Goal: Task Accomplishment & Management: Manage account settings

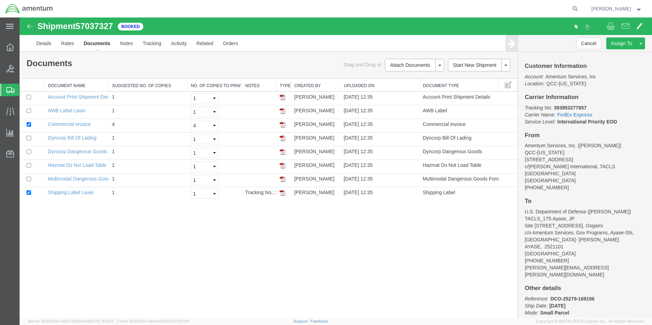
click at [0, 0] on span "Shipment Manager" at bounding box center [0, 0] width 0 height 0
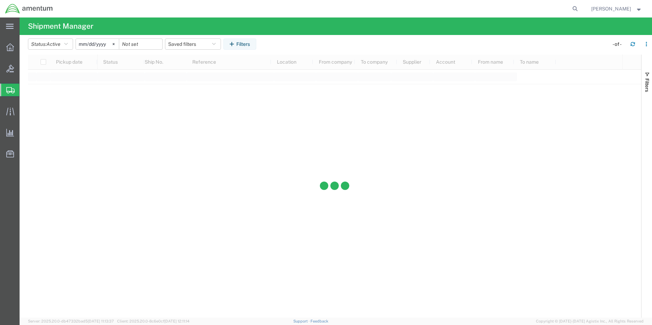
click at [247, 255] on div at bounding box center [334, 186] width 613 height 263
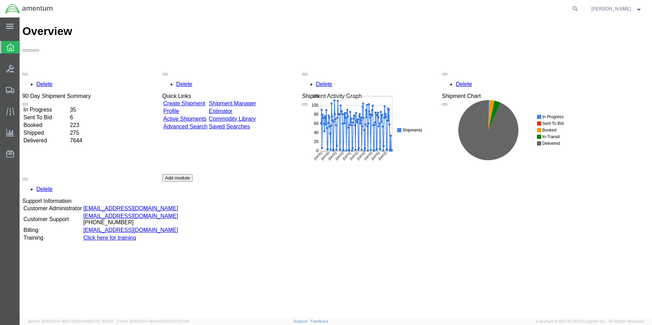
click at [255, 69] on div "Delete 90 Day Shipment Summary In Progress 35 Sent To Bid 6 Booked 223 Shipped …" at bounding box center [335, 174] width 626 height 210
click at [0, 0] on span "Shipment Manager" at bounding box center [0, 0] width 0 height 0
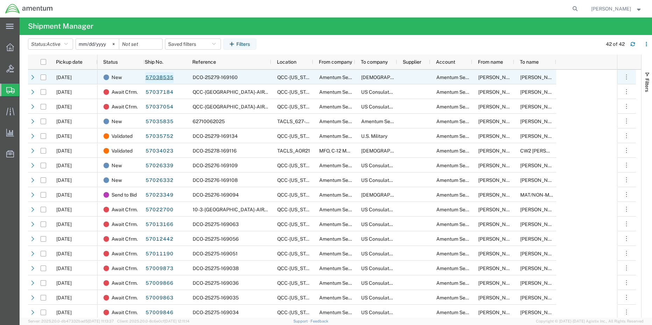
click at [160, 78] on link "57038535" at bounding box center [159, 77] width 29 height 11
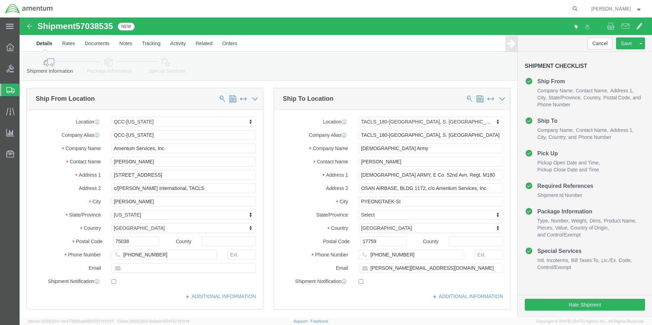
select select "42668"
select select "42679"
click icon
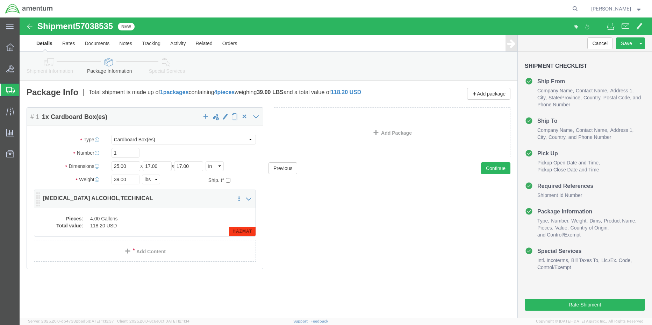
click dl "Pieces: 4.00 Gallons Total value: 118.20 USD"
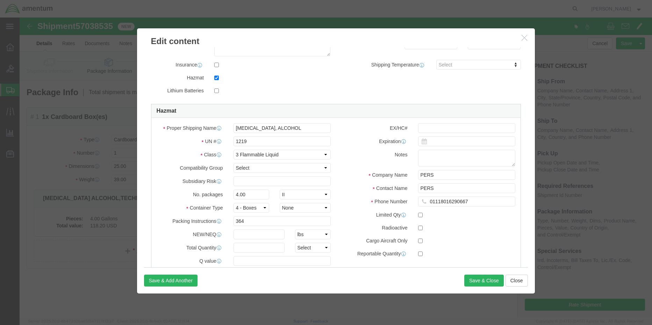
scroll to position [175, 0]
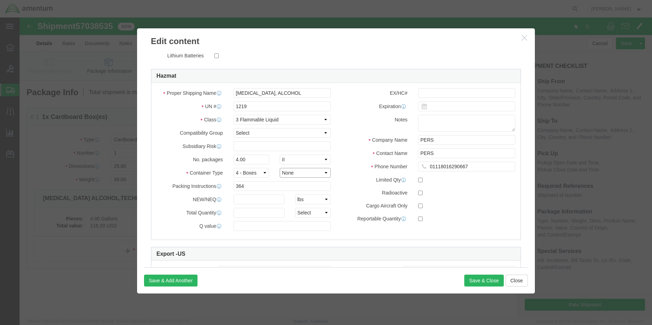
click select "Container Material A - Steel (all types and surface treatments) B - Aluminum C …"
select select "FIBERBOARD"
click select "Container Material A - Steel (all types and surface treatments) B - Aluminum C …"
drag, startPoint x: 228, startPoint y: 141, endPoint x: 181, endPoint y: 143, distance: 47.5
click div "No. packages 4.00 Packaging Group Packaging Group I II III"
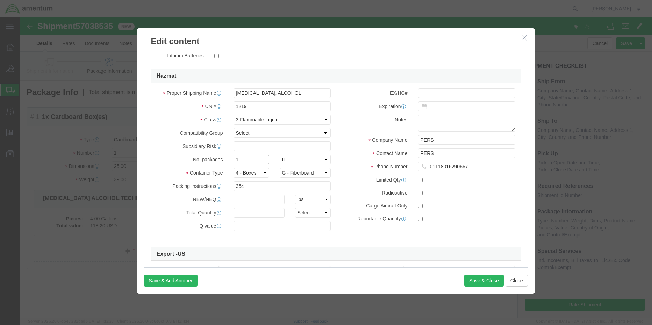
type input "1"
click input "text"
type input "15.2"
select select "L"
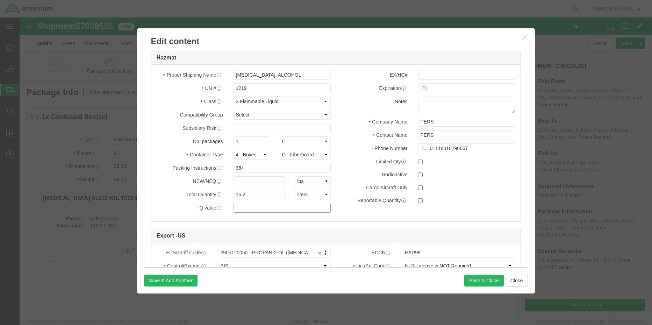
scroll to position [210, 0]
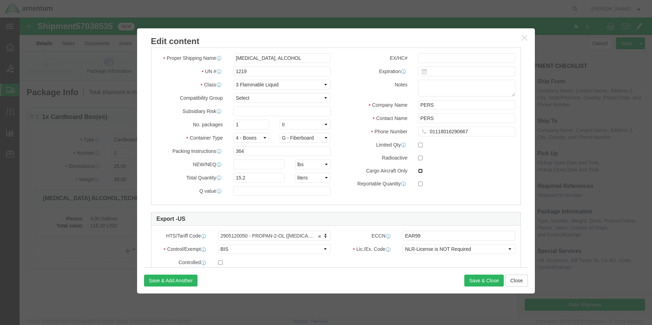
click input "checkbox"
checkbox input "true"
click button "Save & Close"
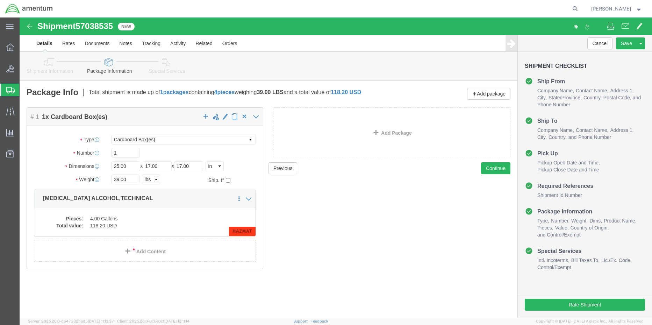
click icon
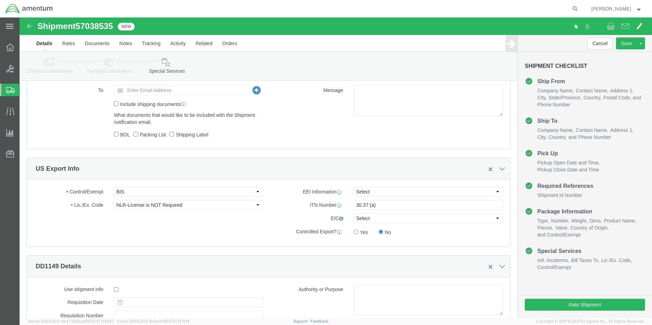
scroll to position [454, 0]
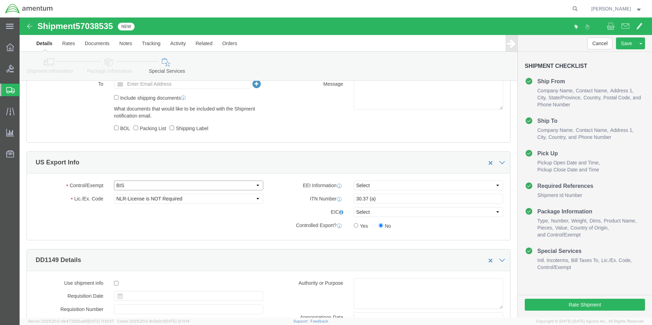
click select "Select ATF BIS DEA EPA FDA FTR ITAR OFAC Other (OPA)"
select select "FTR"
click select "Select ATF BIS DEA EPA FDA FTR ITAR OFAC Other (OPA)"
click select "Select 30.2(d)(2) 30.36 30.37(a) 30.37(f) 30.37(g) 30.37(h) 30.37(i) 30.37(j) 3…"
select select "30.37(a)"
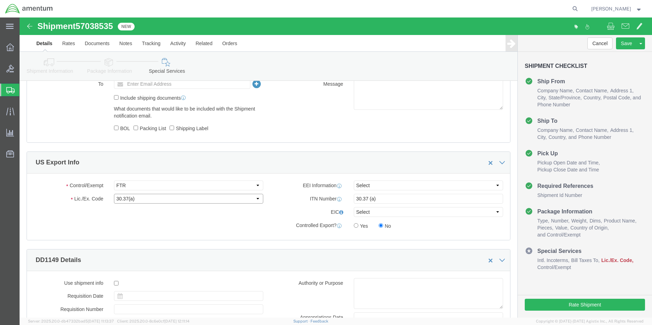
click select "Select 30.2(d)(2) 30.36 30.37(a) 30.37(f) 30.37(g) 30.37(h) 30.37(i) 30.37(j) 3…"
click select "Select AES-Direct EEI Carrier File EEI EEI Exempt"
select select "EXEM"
click select "Select AES-Direct EEI Carrier File EEI EEI Exempt"
drag, startPoint x: 361, startPoint y: 181, endPoint x: 293, endPoint y: 180, distance: 67.8
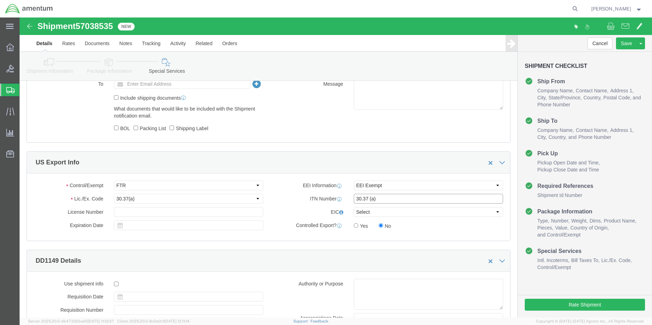
click div "ITN Number 30.37 (a)"
click button "Rate Shipment"
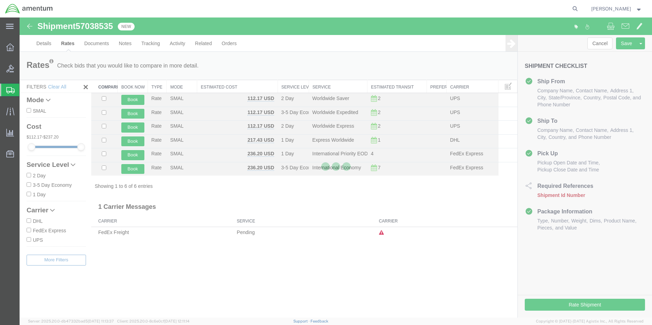
scroll to position [0, 0]
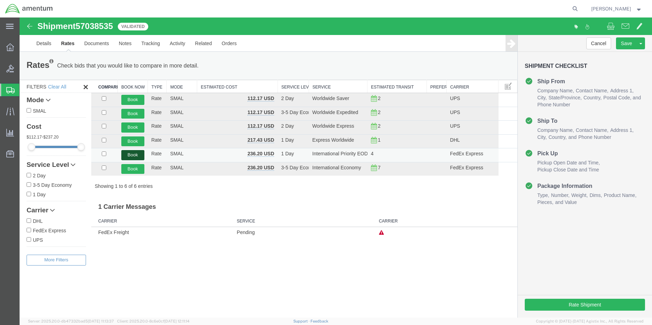
click at [131, 155] on button "Book" at bounding box center [132, 155] width 23 height 10
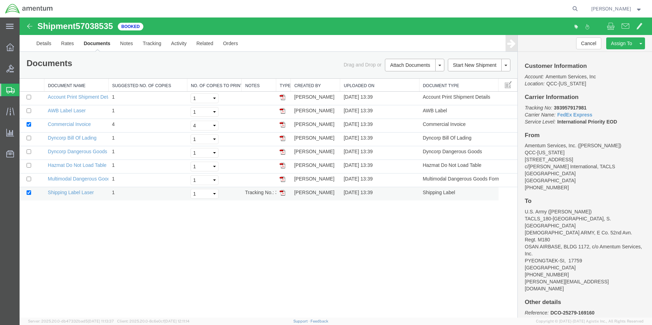
click at [284, 192] on img at bounding box center [283, 193] width 6 height 6
click at [283, 110] on img at bounding box center [283, 111] width 6 height 6
